Goal: Information Seeking & Learning: Find specific fact

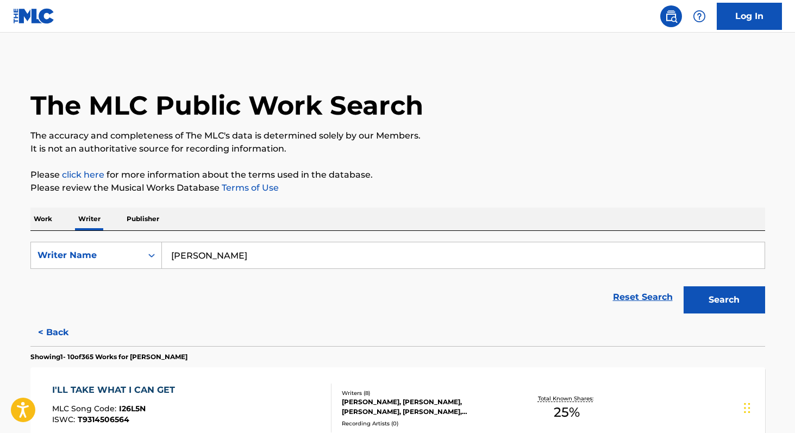
click at [220, 253] on input "[PERSON_NAME]" at bounding box center [463, 255] width 603 height 26
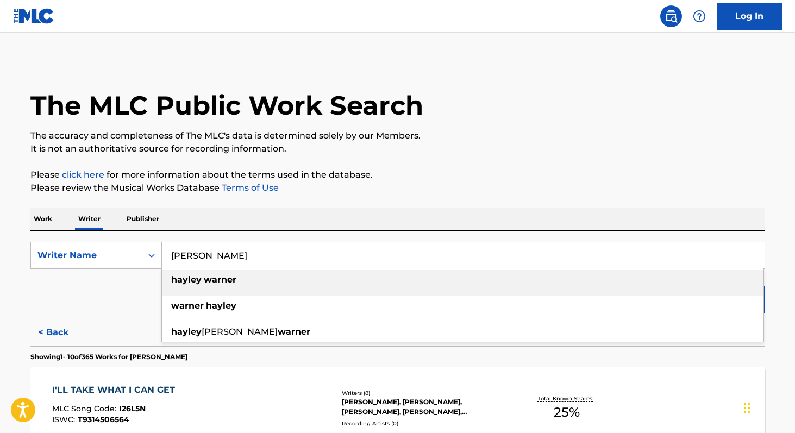
click at [220, 253] on input "[PERSON_NAME]" at bounding box center [463, 255] width 603 height 26
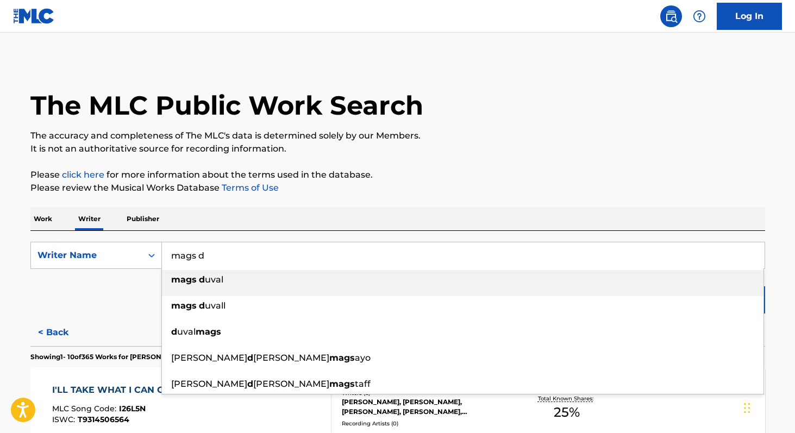
click at [223, 274] on div "mags d uval" at bounding box center [463, 280] width 602 height 20
type input "mags [PERSON_NAME]"
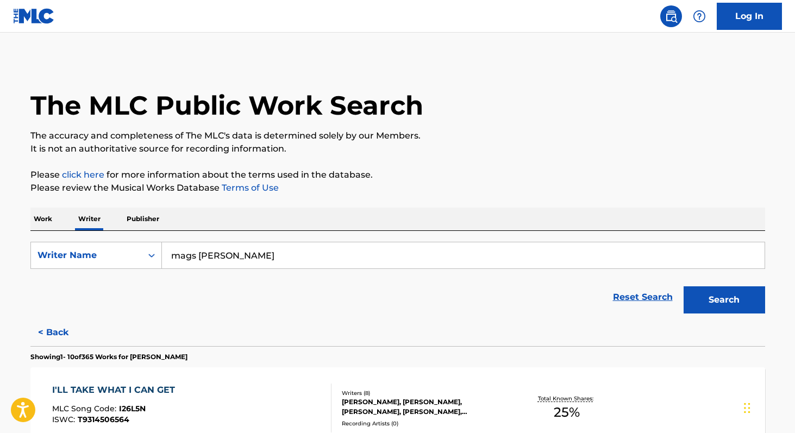
click at [716, 303] on button "Search" at bounding box center [725, 299] width 82 height 27
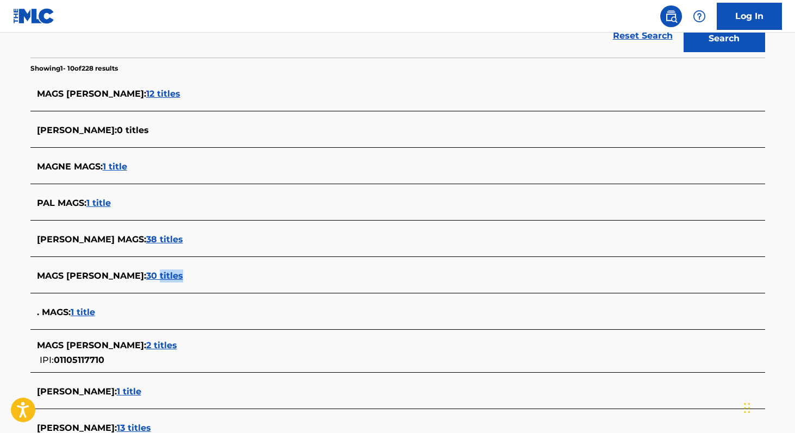
scroll to position [208, 0]
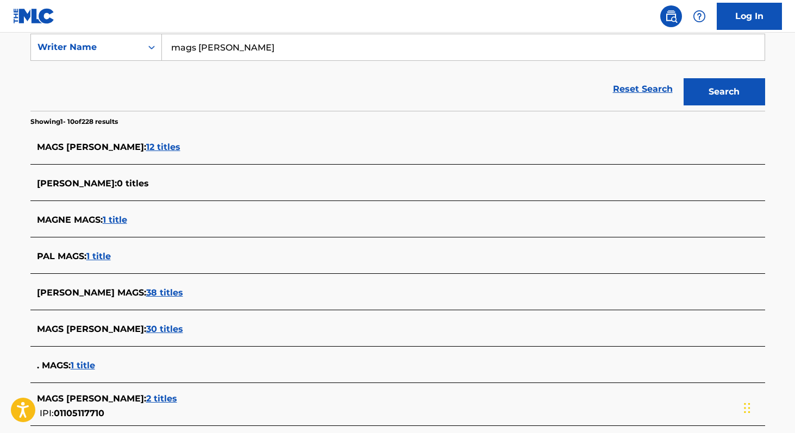
click at [146, 147] on span "12 titles" at bounding box center [163, 147] width 34 height 10
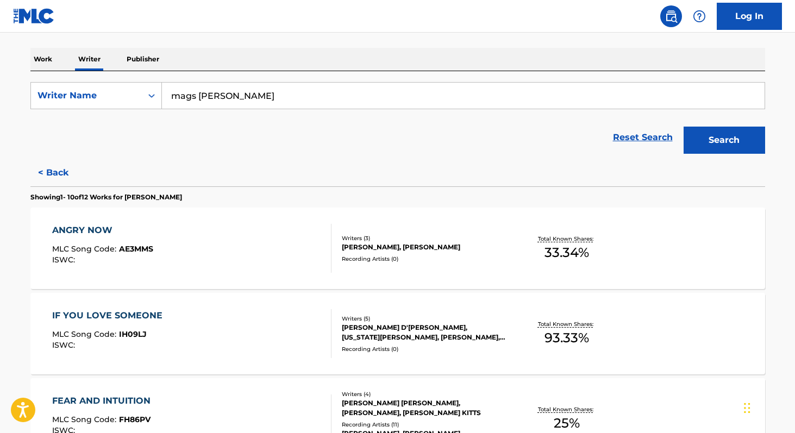
scroll to position [0, 0]
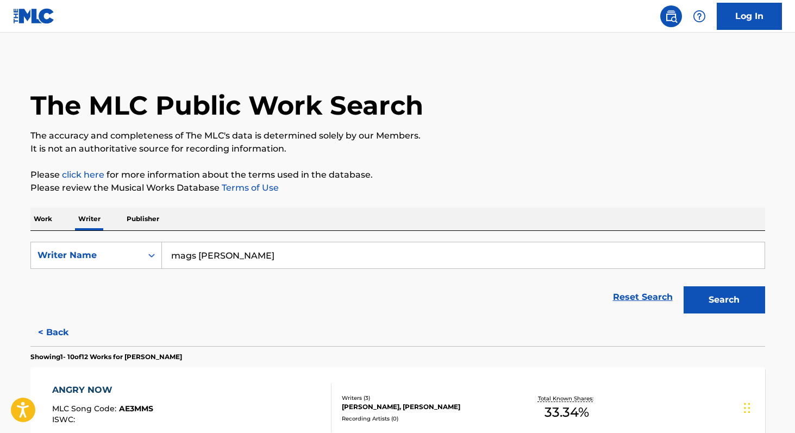
click at [183, 263] on input "mags [PERSON_NAME]" at bounding box center [463, 255] width 603 height 26
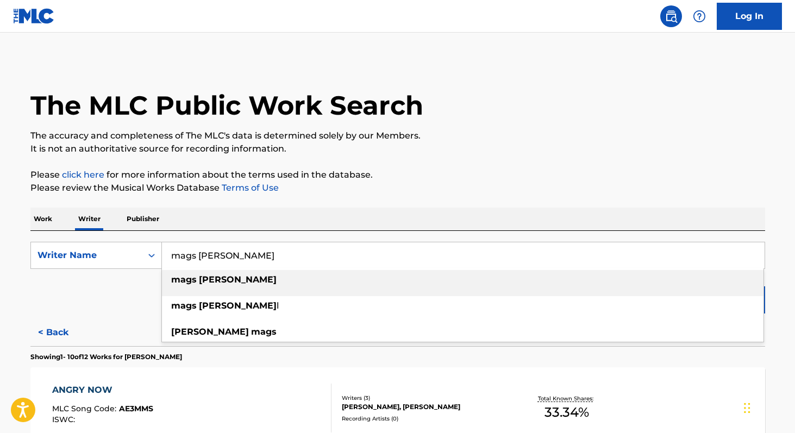
click at [183, 263] on input "mags [PERSON_NAME]" at bounding box center [463, 255] width 603 height 26
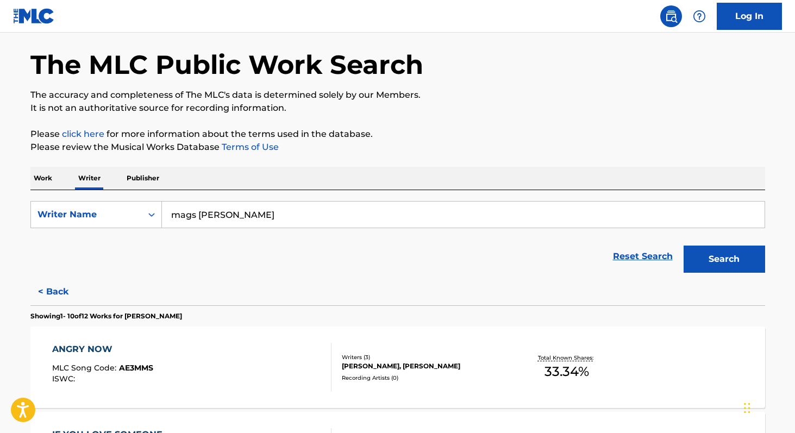
scroll to position [60, 0]
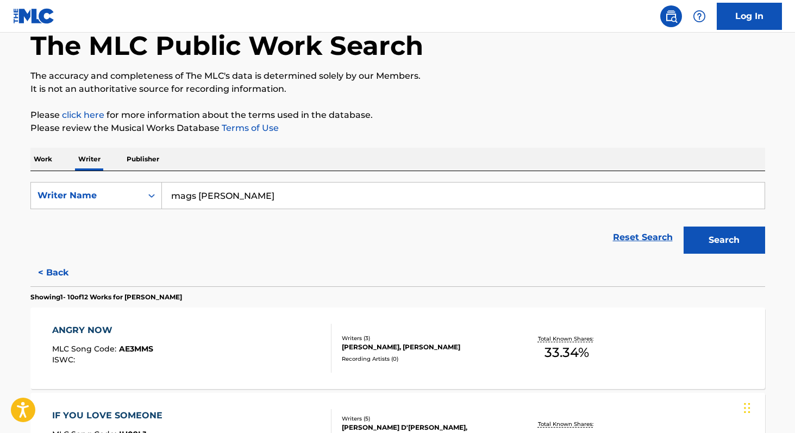
click at [56, 272] on button "< Back" at bounding box center [62, 272] width 65 height 27
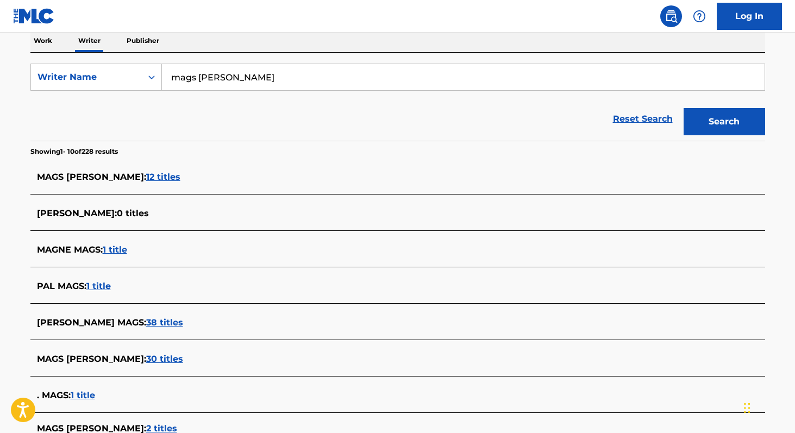
scroll to position [219, 0]
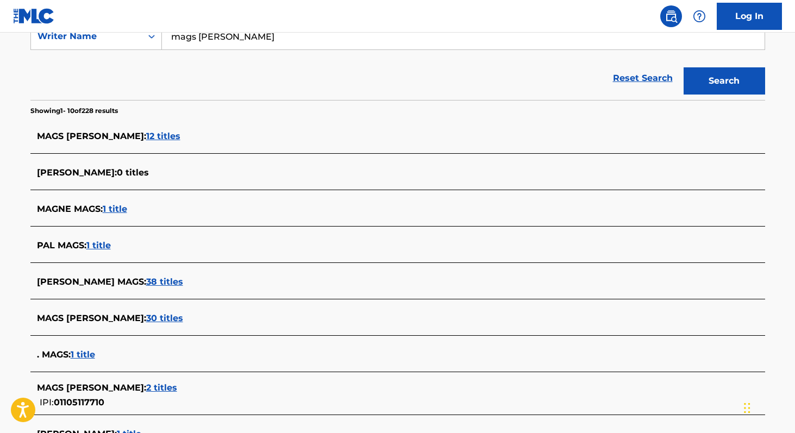
click at [146, 283] on span "38 titles" at bounding box center [164, 282] width 37 height 10
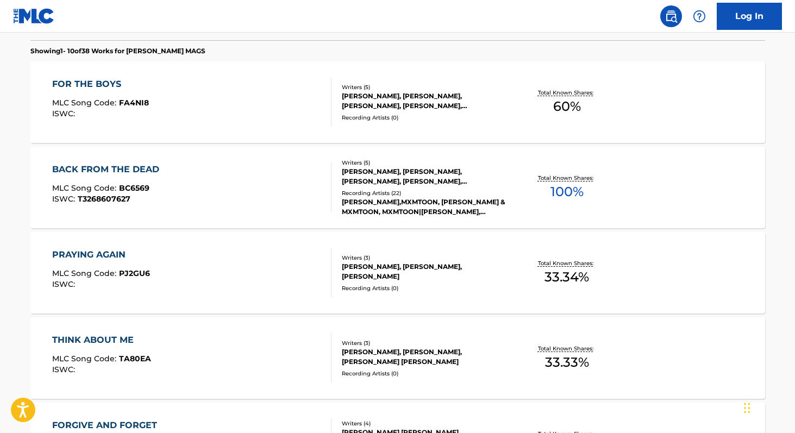
scroll to position [317, 0]
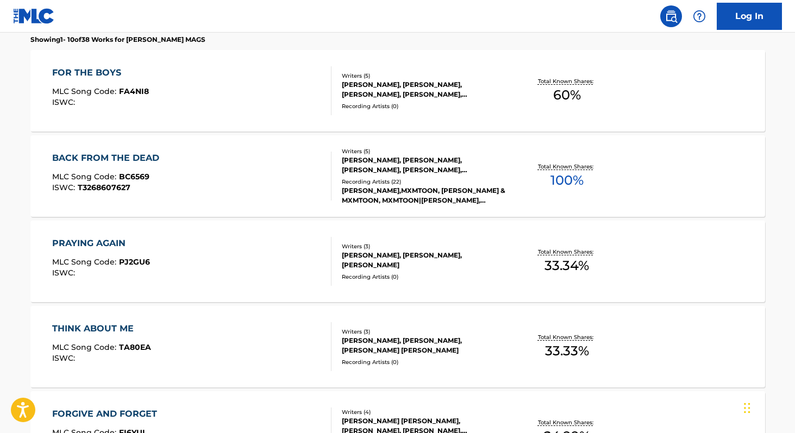
click at [249, 117] on div "FOR THE BOYS MLC Song Code : FA4NI8 ISWC : Writers ( 5 ) [PERSON_NAME], [PERSON…" at bounding box center [397, 91] width 735 height 82
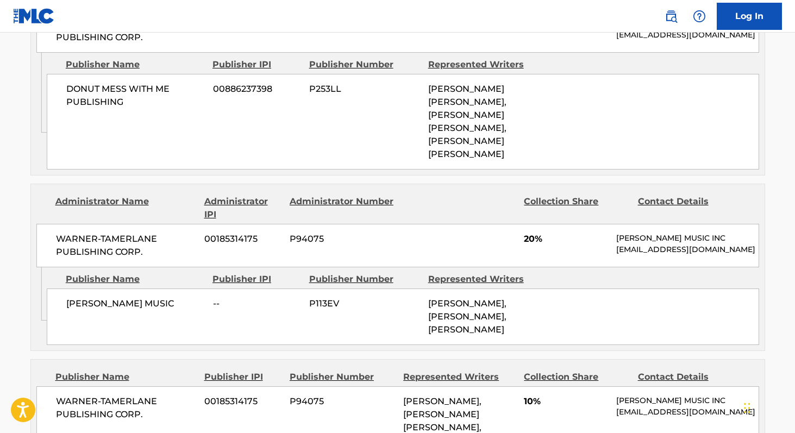
scroll to position [1240, 0]
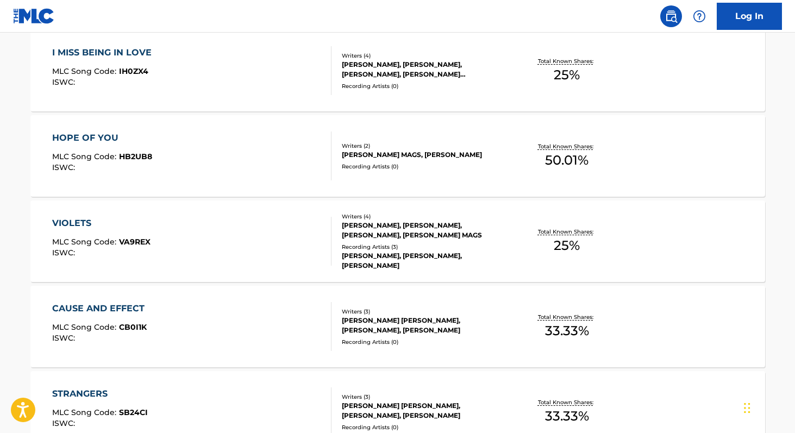
scroll to position [832, 0]
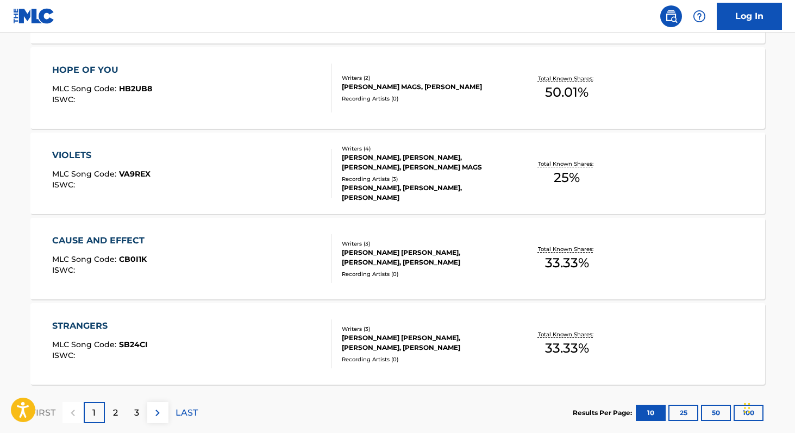
click at [107, 408] on div "2" at bounding box center [115, 412] width 21 height 21
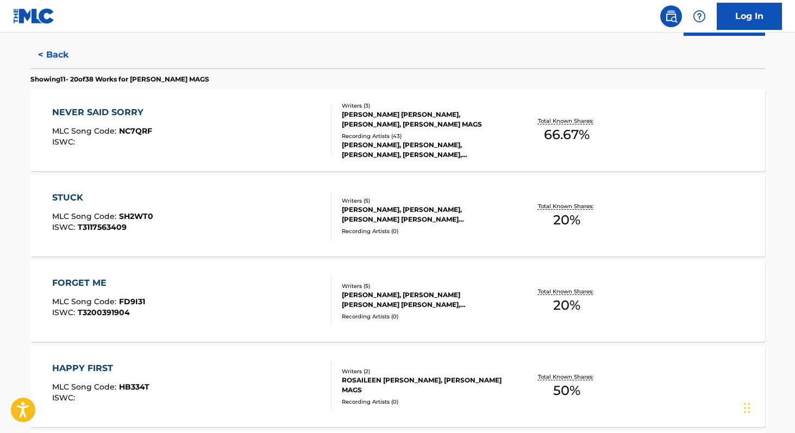
scroll to position [151, 0]
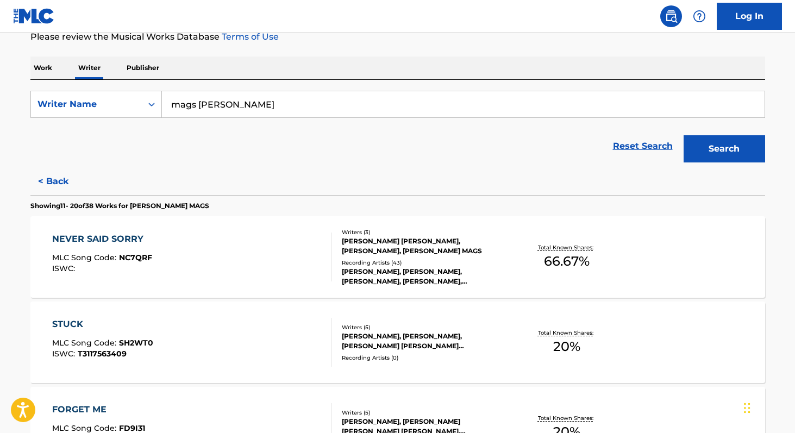
click at [84, 246] on div "NEVER SAID SORRY MLC Song Code : NC7QRF ISWC :" at bounding box center [102, 257] width 100 height 49
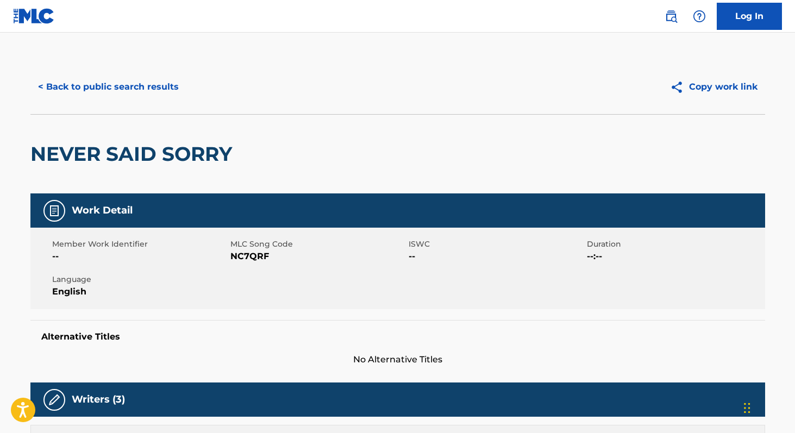
click at [92, 79] on button "< Back to public search results" at bounding box center [108, 86] width 156 height 27
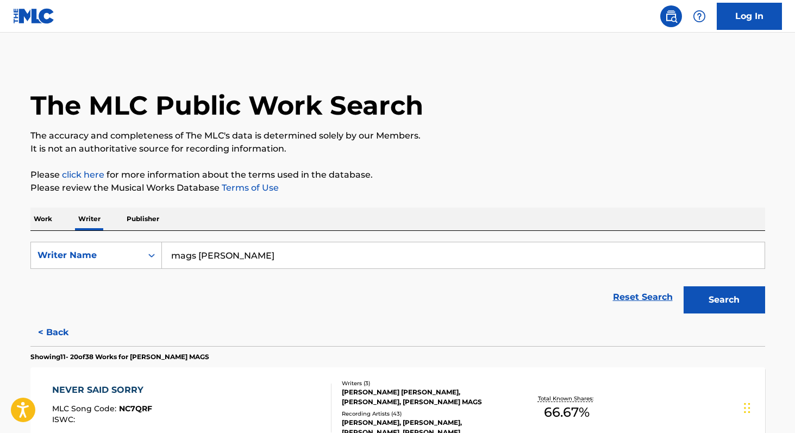
click at [57, 220] on div "Work Writer Publisher" at bounding box center [397, 219] width 735 height 23
click at [226, 253] on input "mags [PERSON_NAME]" at bounding box center [463, 255] width 603 height 26
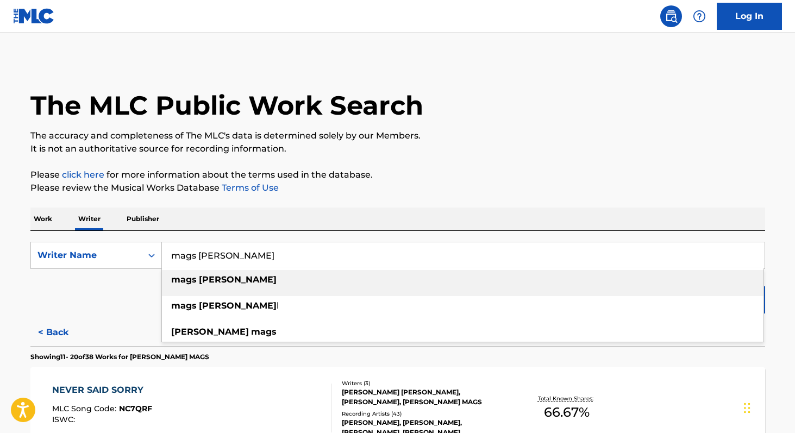
click at [239, 253] on input "mags [PERSON_NAME]" at bounding box center [463, 255] width 603 height 26
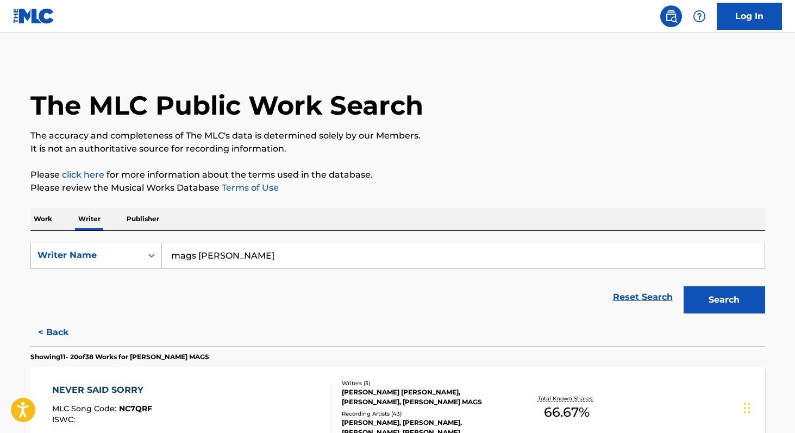
click at [46, 220] on p "Work" at bounding box center [42, 219] width 25 height 23
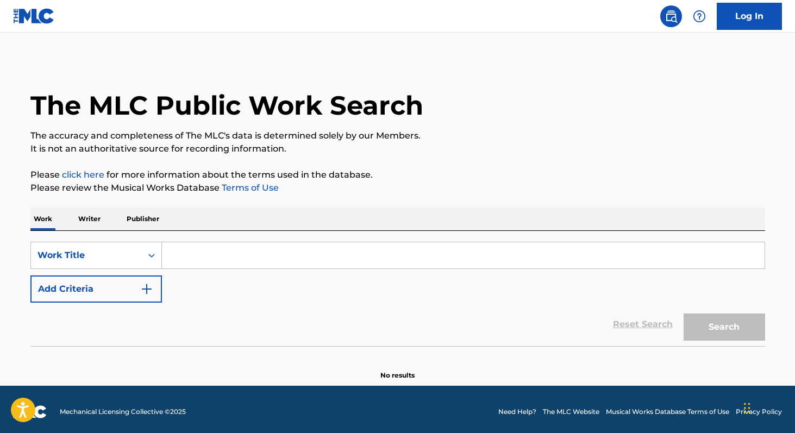
click at [209, 257] on input "Search Form" at bounding box center [463, 255] width 603 height 26
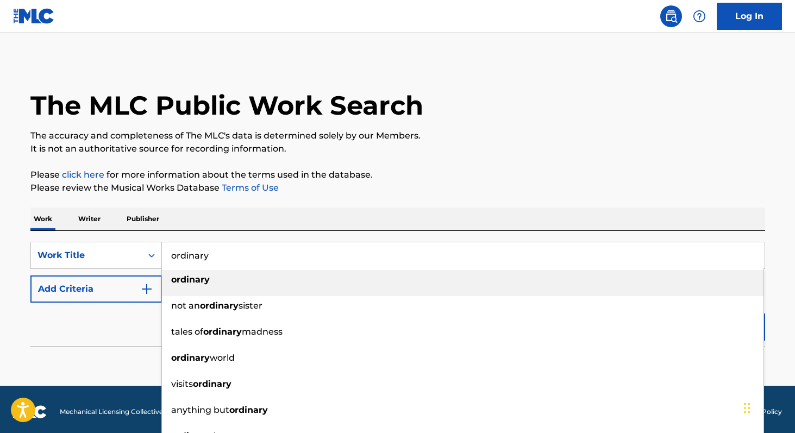
type input "ordinary"
click at [70, 283] on button "Add Criteria" at bounding box center [96, 289] width 132 height 27
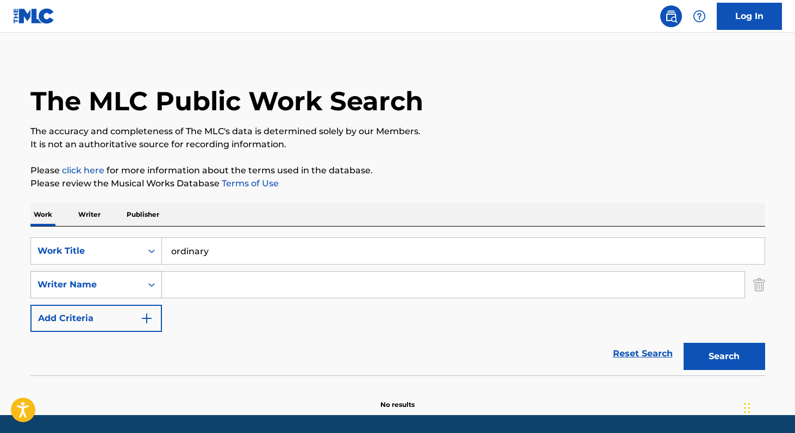
click at [86, 292] on div "Writer Name" at bounding box center [86, 284] width 111 height 21
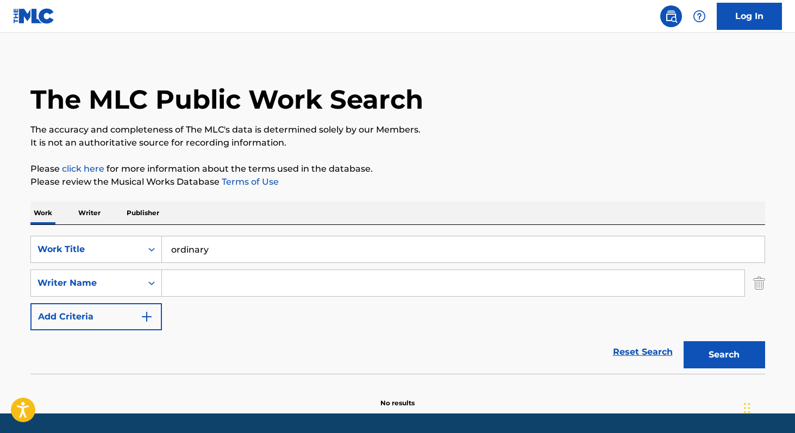
click at [192, 284] on input "Search Form" at bounding box center [453, 283] width 583 height 26
type input "[PERSON_NAME]"
click at [727, 357] on button "Search" at bounding box center [725, 354] width 82 height 27
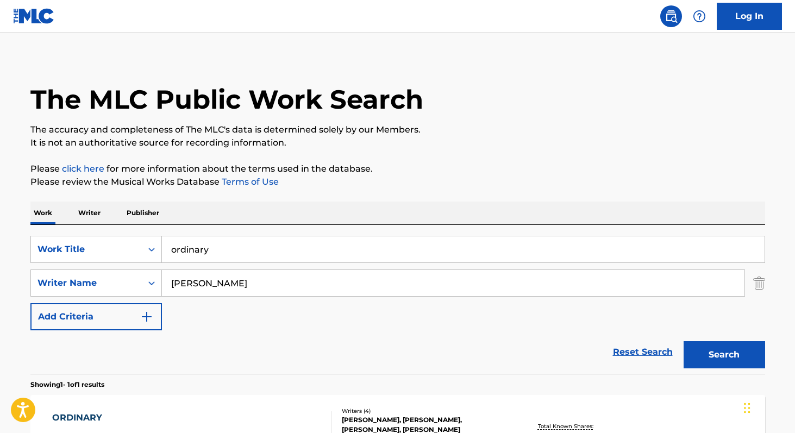
scroll to position [158, 0]
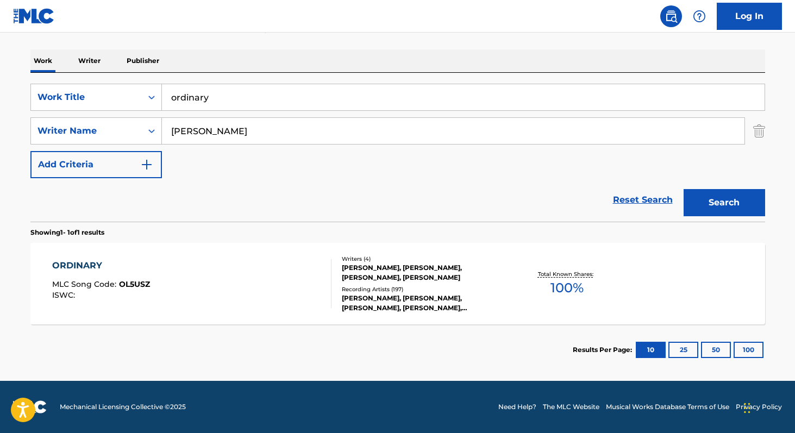
click at [59, 260] on div "ORDINARY" at bounding box center [101, 265] width 98 height 13
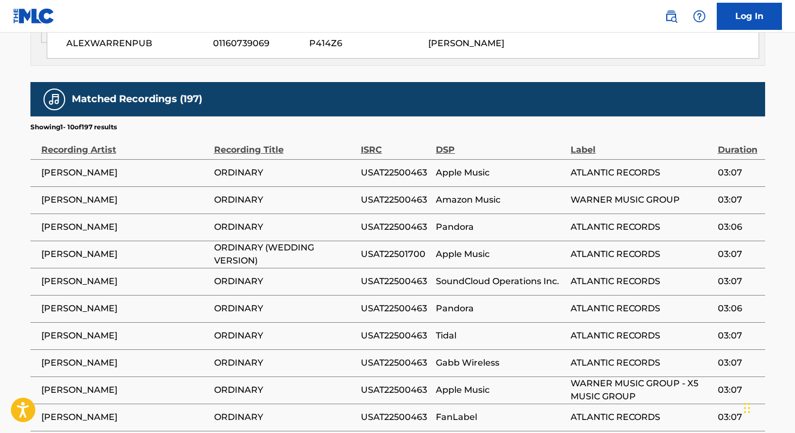
scroll to position [1693, 0]
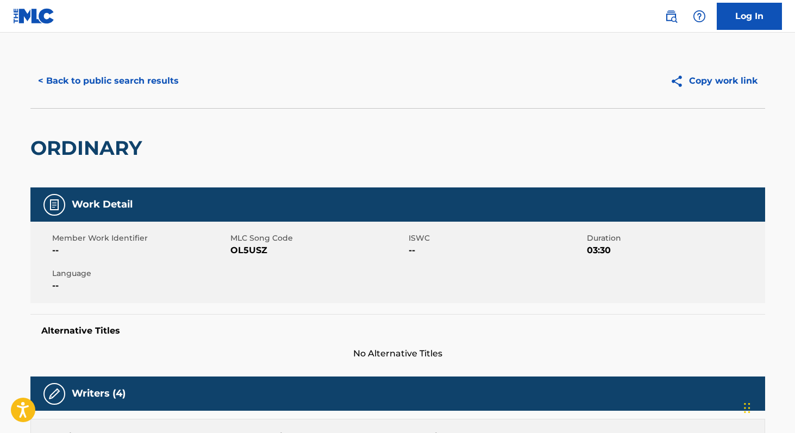
scroll to position [0, 0]
